Goal: Task Accomplishment & Management: Use online tool/utility

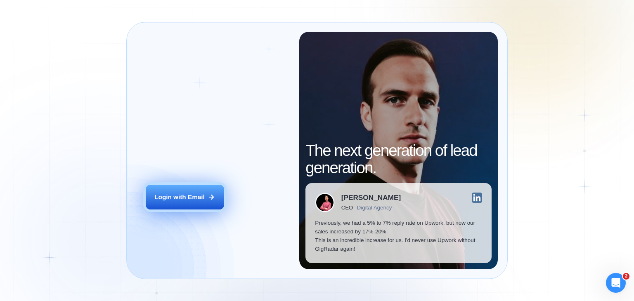
click at [186, 193] on div "Login with Email" at bounding box center [179, 197] width 50 height 9
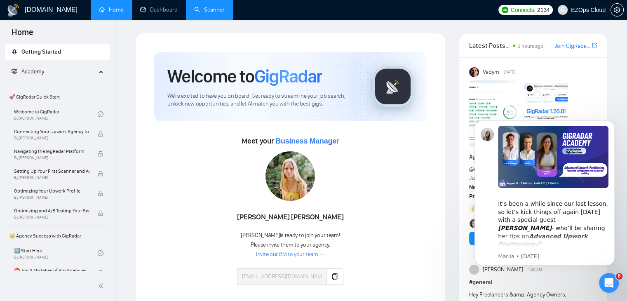
click at [211, 12] on link "Scanner" at bounding box center [209, 9] width 31 height 7
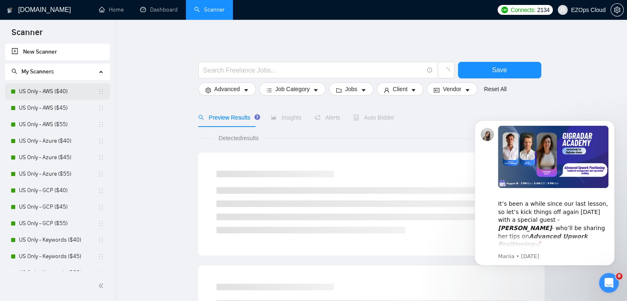
click at [56, 93] on link "US Only - AWS ($40)" at bounding box center [58, 91] width 79 height 16
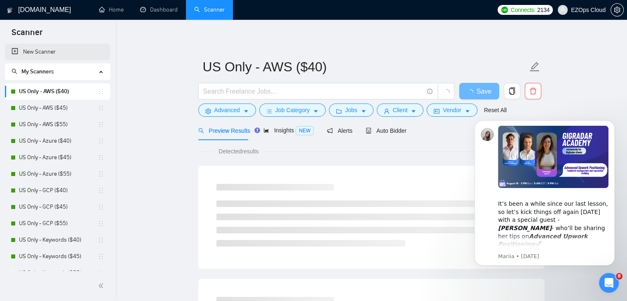
click at [48, 52] on link "New Scanner" at bounding box center [58, 52] width 92 height 16
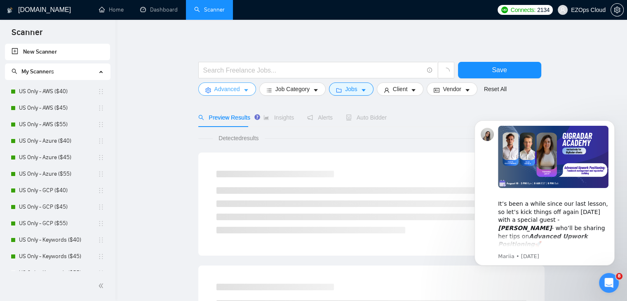
click at [224, 91] on span "Advanced" at bounding box center [227, 89] width 26 height 9
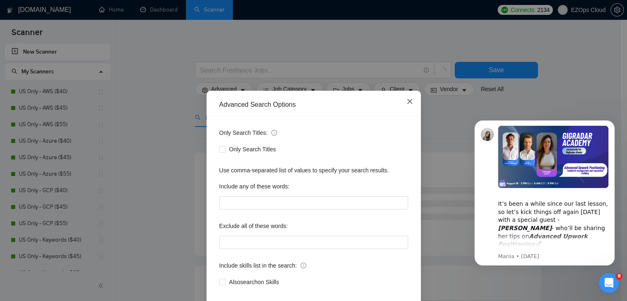
click at [408, 104] on icon "close" at bounding box center [409, 101] width 5 height 5
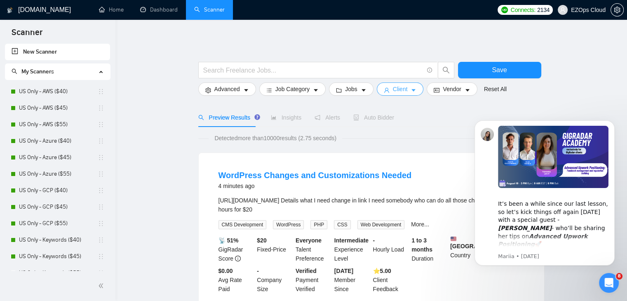
click at [397, 93] on span "Client" at bounding box center [400, 89] width 15 height 9
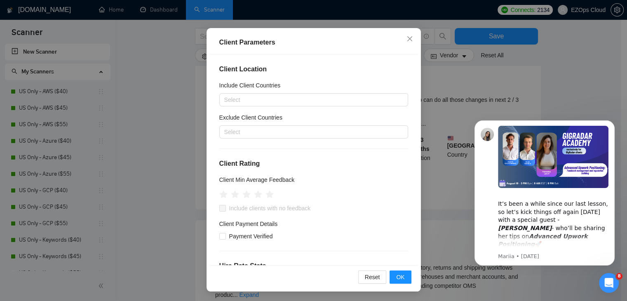
click at [194, 222] on div "Client Parameters Client Location Include Client Countries Select Exclude Clien…" at bounding box center [313, 150] width 627 height 301
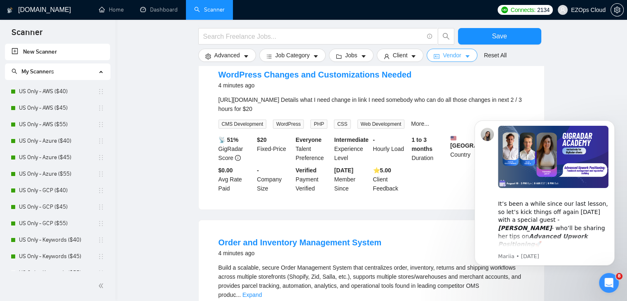
click at [443, 59] on span "Vendor" at bounding box center [452, 55] width 18 height 9
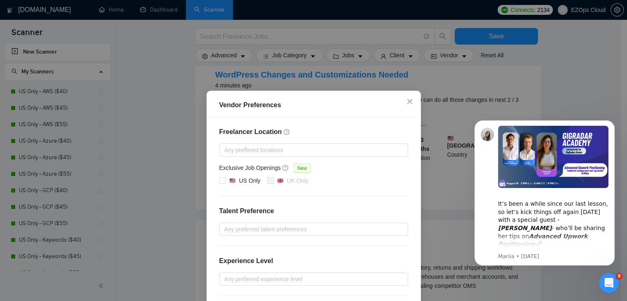
scroll to position [80, 0]
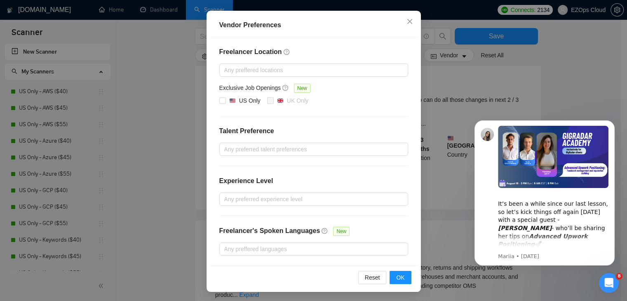
click at [174, 210] on div "Vendor Preferences Freelancer Location Any preffered locations Exclusive Job Op…" at bounding box center [313, 150] width 627 height 301
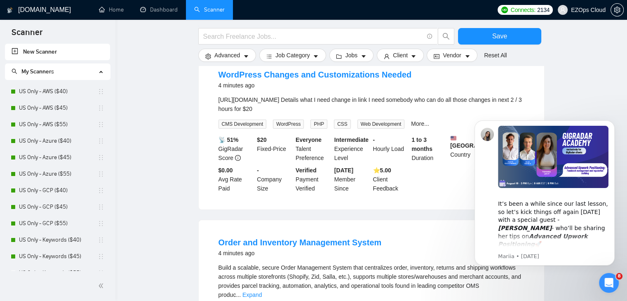
click at [117, 13] on link "Home" at bounding box center [111, 9] width 25 height 7
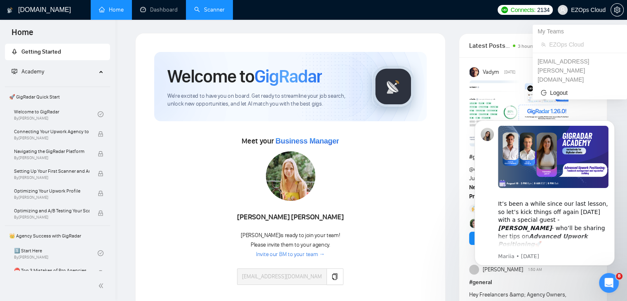
click at [568, 10] on span at bounding box center [563, 10] width 10 height 10
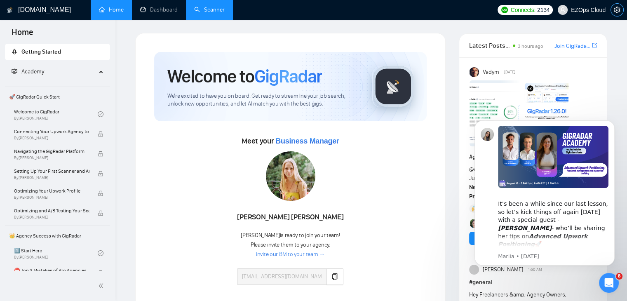
click at [614, 9] on icon "setting" at bounding box center [617, 10] width 6 height 7
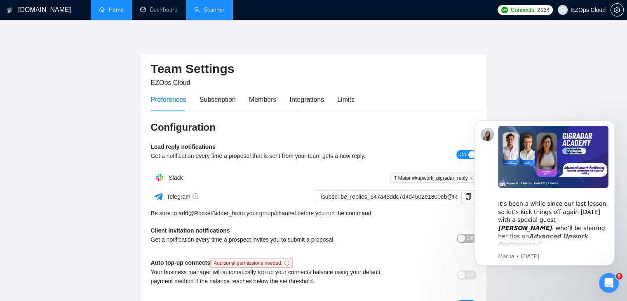
click at [113, 10] on link "Home" at bounding box center [111, 9] width 25 height 7
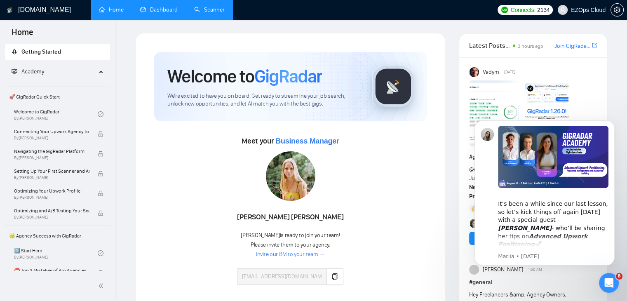
click at [157, 10] on link "Dashboard" at bounding box center [159, 9] width 38 height 7
